Goal: Transaction & Acquisition: Purchase product/service

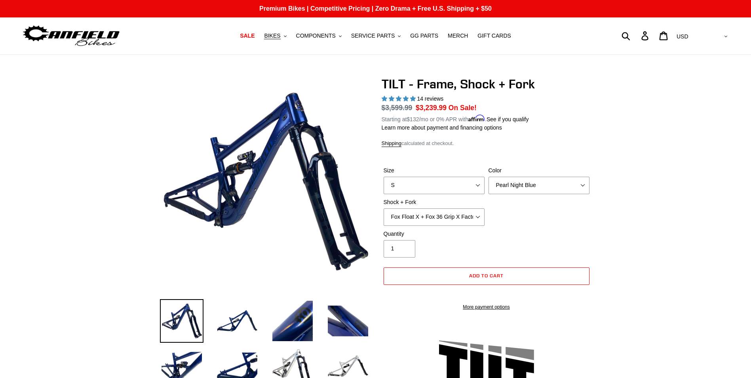
select select "Fox Float X + Fox 36 Grip X Factory 150mm"
select select "highest-rating"
click at [280, 37] on span "BIKES" at bounding box center [272, 35] width 16 height 7
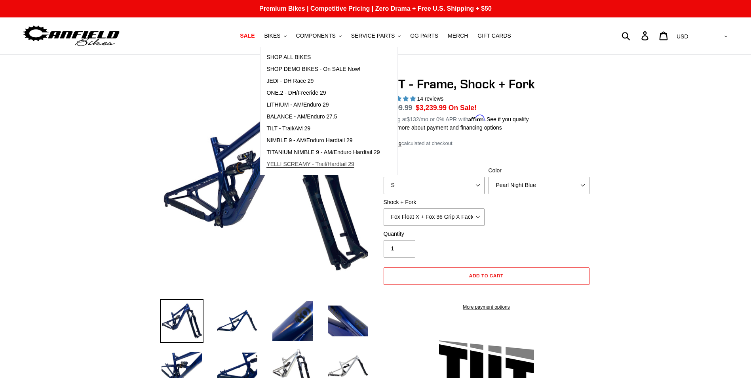
click at [308, 165] on span "YELLI SCREAMY - Trail/Hardtail 29" at bounding box center [310, 164] width 88 height 7
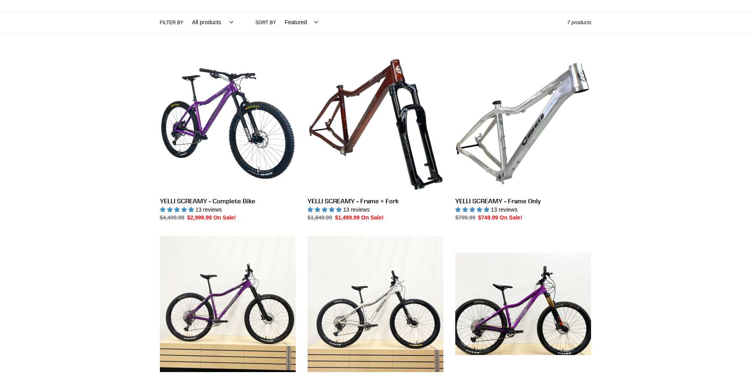
scroll to position [198, 0]
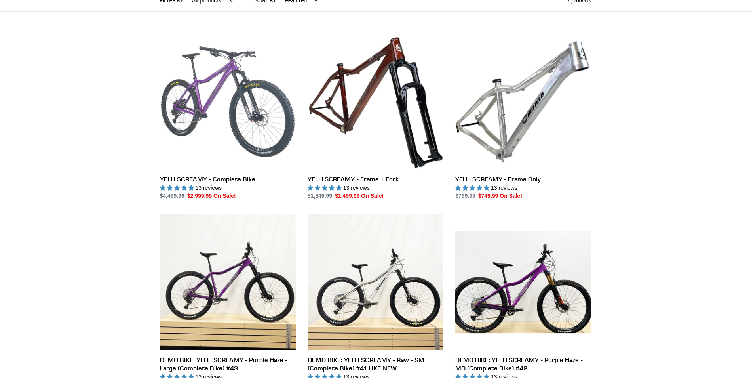
click at [228, 181] on link "YELLI SCREAMY - Complete Bike" at bounding box center [228, 117] width 136 height 167
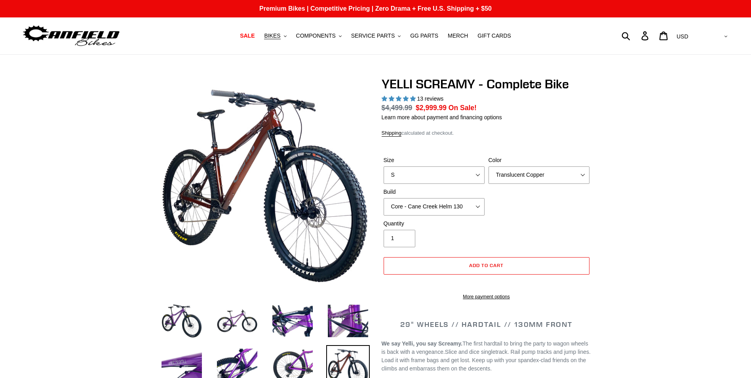
select select "highest-rating"
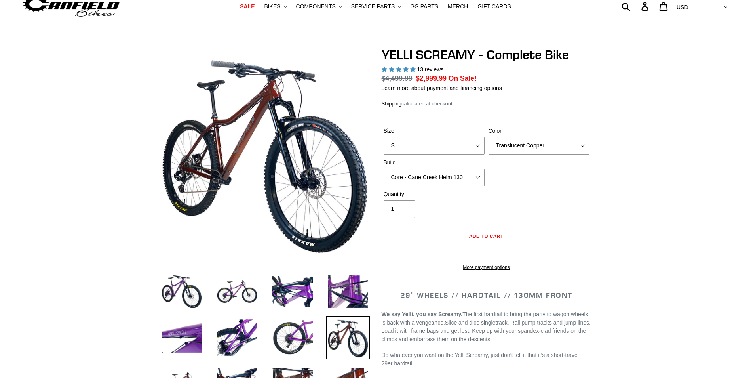
scroll to position [119, 0]
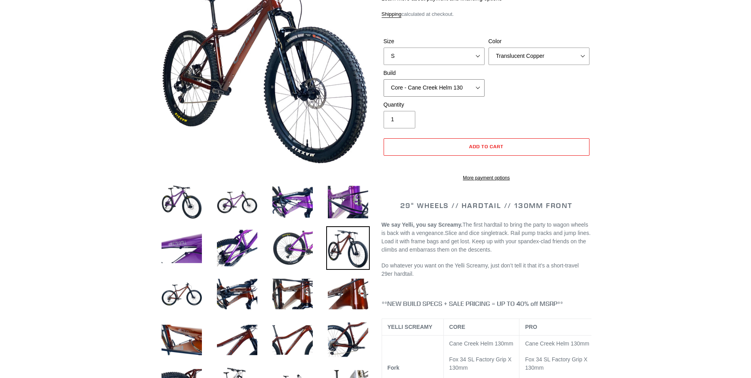
click at [479, 93] on select "Core - Cane Creek Helm 130 Pro - Cane Creek Helm 130 Core - Fox 34 SL Factory G…" at bounding box center [434, 87] width 101 height 17
select select "Pro - RockShox Pike Ultimate 130"
click at [384, 79] on select "Core - Cane Creek Helm 130 Pro - Cane Creek Helm 130 Core - Fox 34 SL Factory G…" at bounding box center [434, 87] width 101 height 17
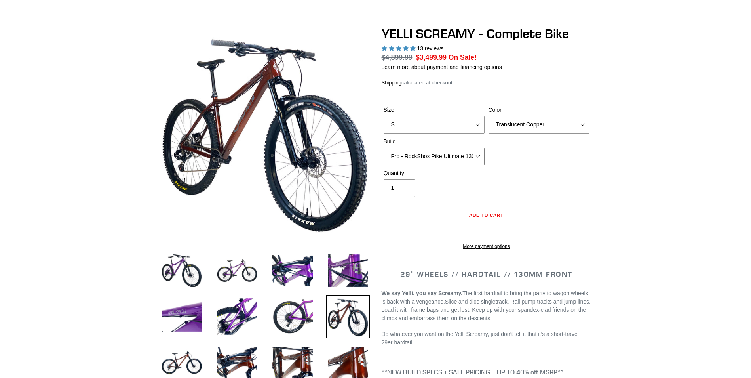
scroll to position [0, 0]
